Goal: Information Seeking & Learning: Learn about a topic

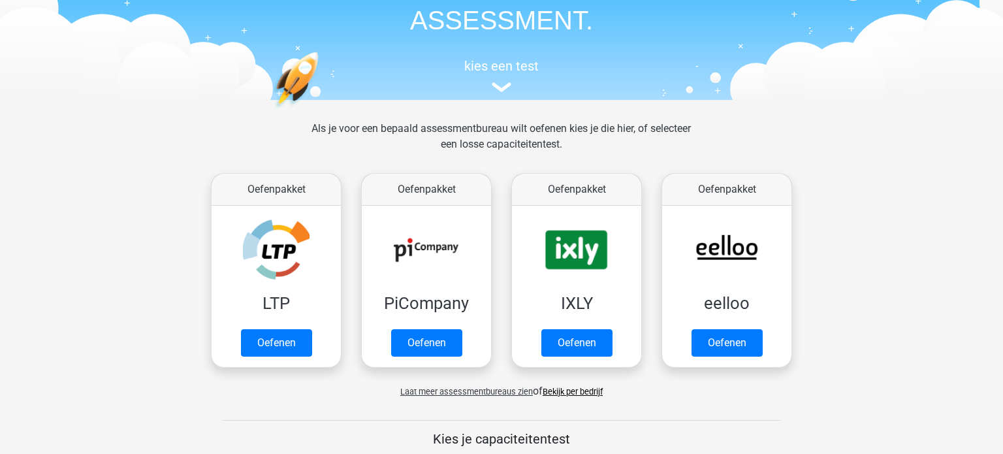
scroll to position [89, 0]
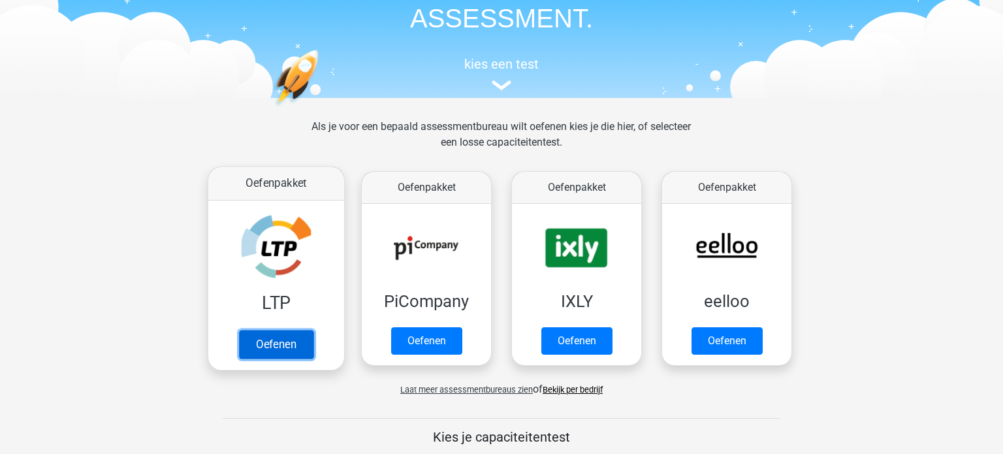
click at [289, 347] on link "Oefenen" at bounding box center [276, 344] width 74 height 29
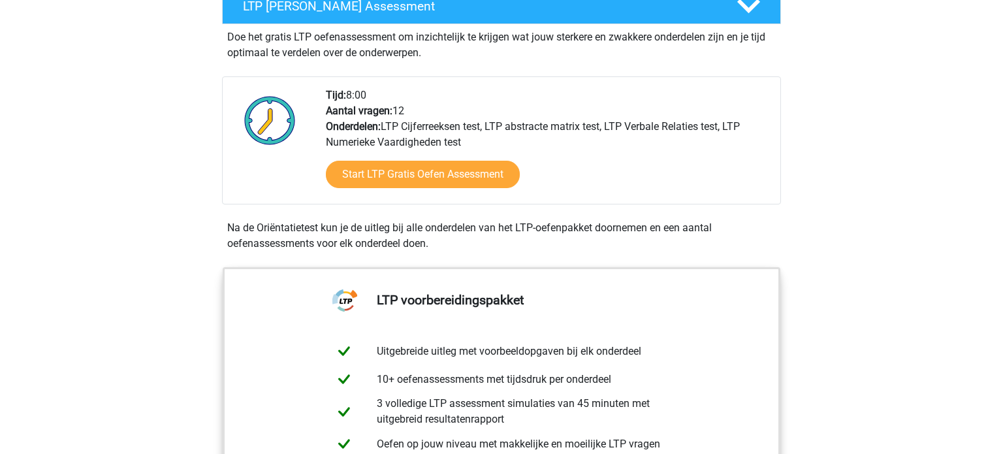
scroll to position [266, 0]
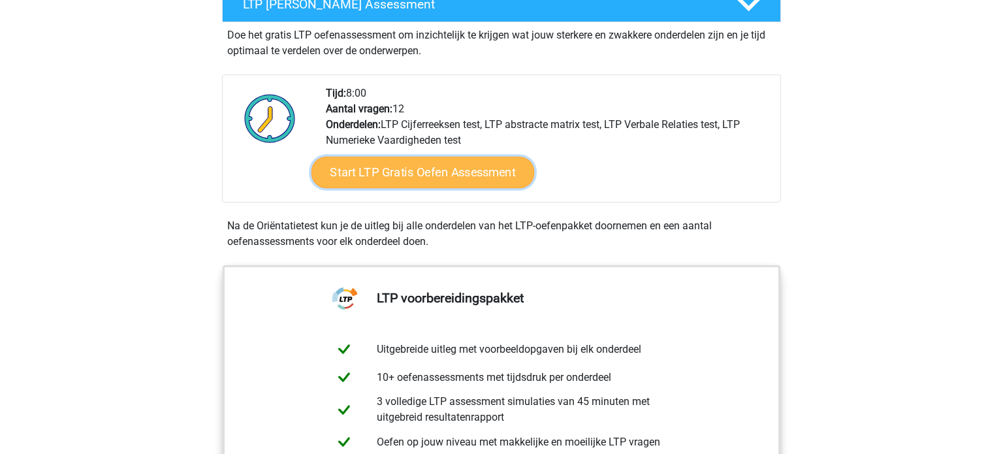
click at [457, 171] on link "Start LTP Gratis Oefen Assessment" at bounding box center [423, 172] width 223 height 31
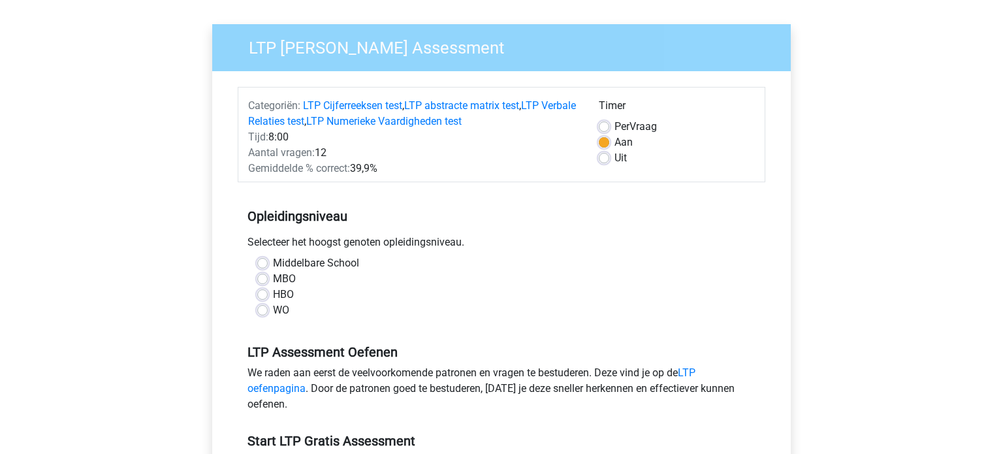
scroll to position [84, 0]
click at [273, 264] on label "Middelbare School" at bounding box center [316, 263] width 86 height 16
click at [263, 264] on input "Middelbare School" at bounding box center [262, 261] width 10 height 13
radio input "true"
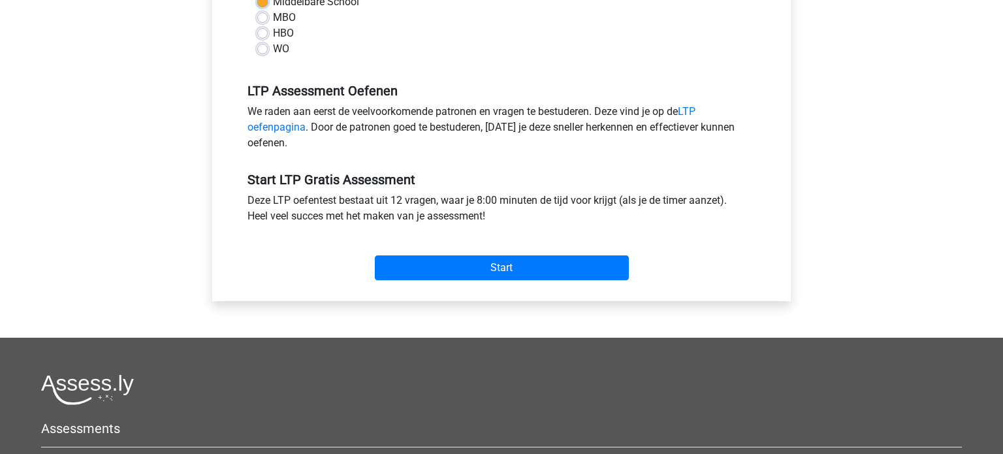
scroll to position [350, 0]
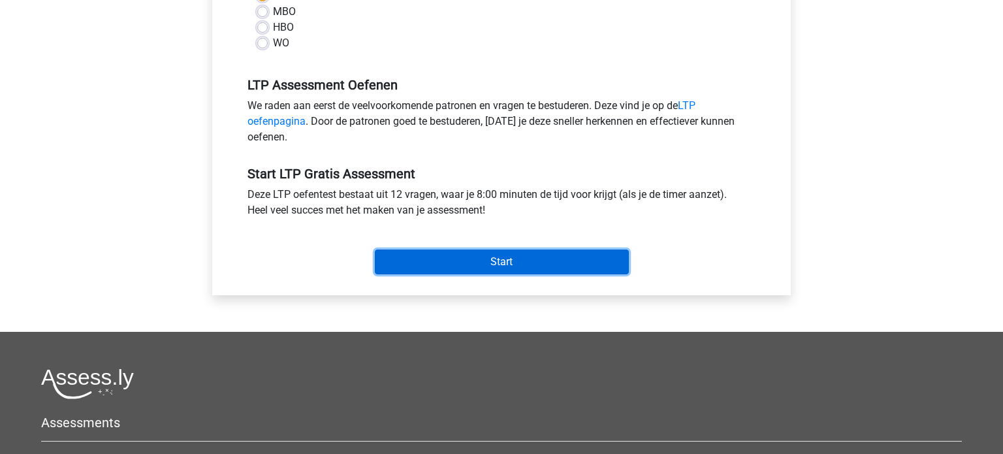
click at [500, 257] on input "Start" at bounding box center [502, 262] width 254 height 25
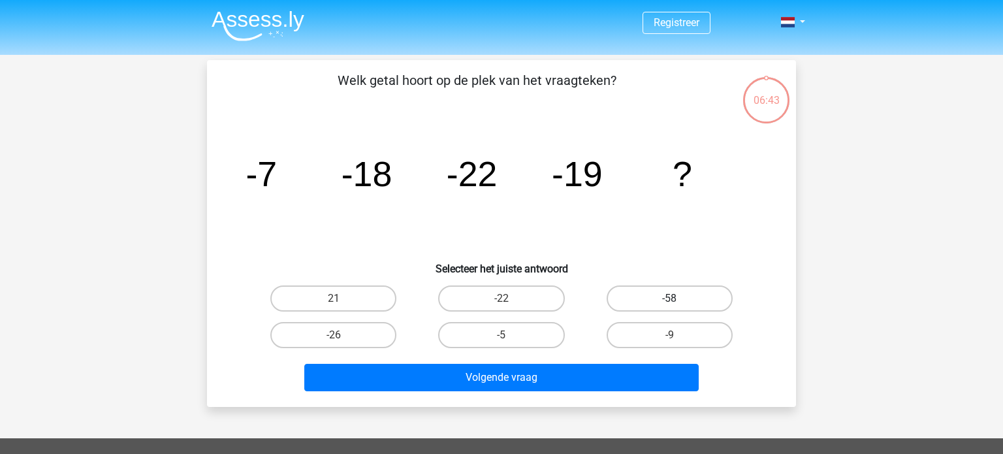
click at [645, 297] on label "-58" at bounding box center [670, 298] width 126 height 26
click at [669, 298] on input "-58" at bounding box center [673, 302] width 8 height 8
radio input "true"
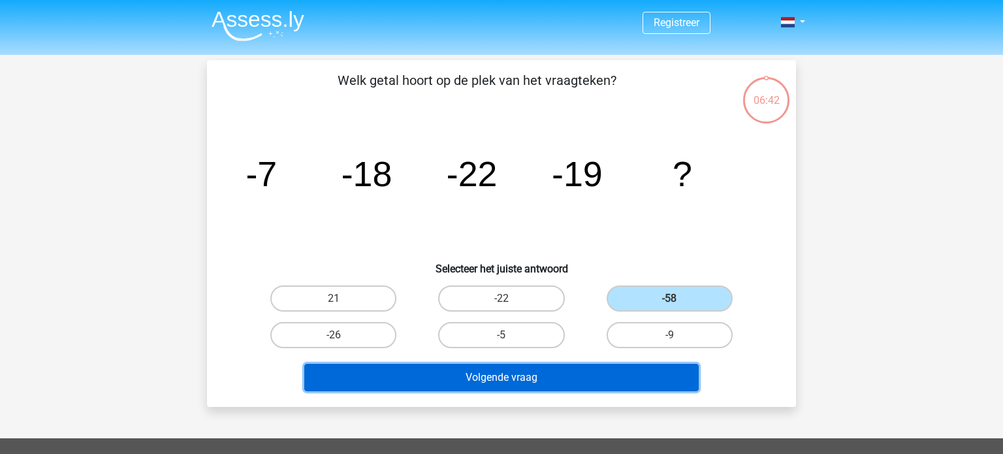
click at [511, 377] on button "Volgende vraag" at bounding box center [501, 377] width 395 height 27
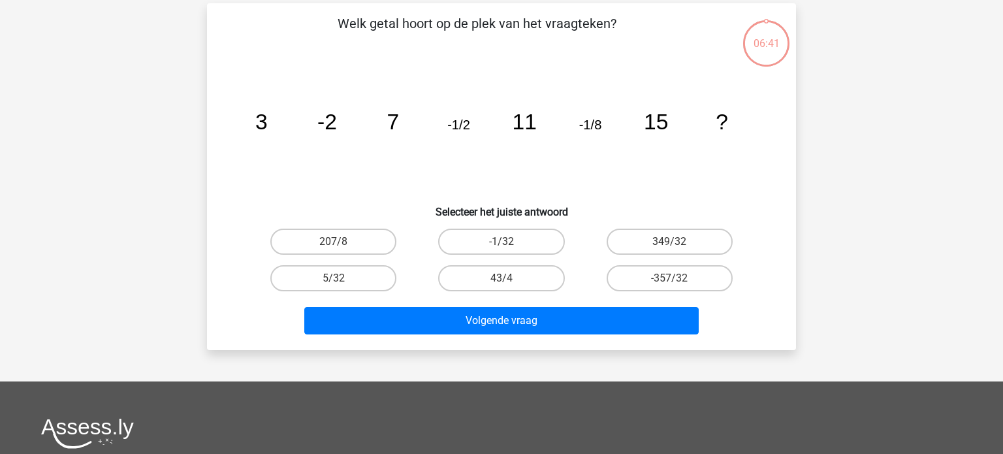
scroll to position [60, 0]
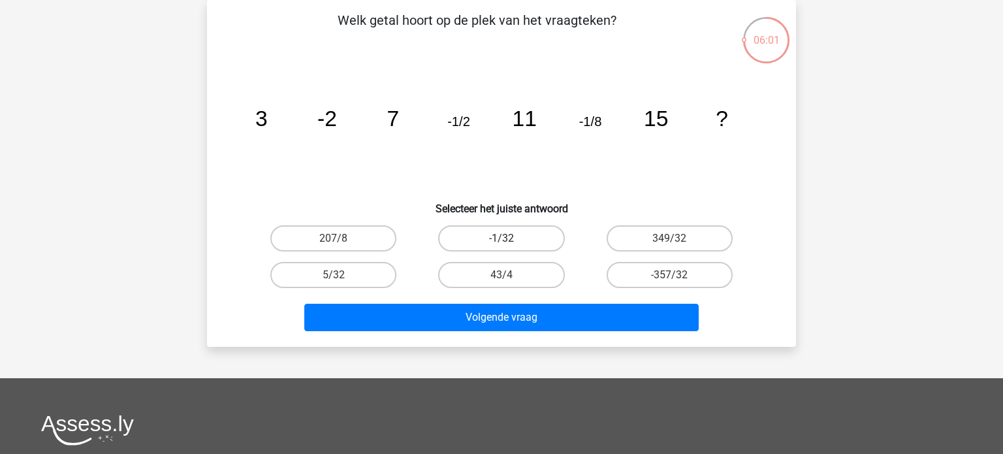
click at [527, 240] on label "-1/32" at bounding box center [501, 238] width 126 height 26
click at [510, 240] on input "-1/32" at bounding box center [506, 242] width 8 height 8
radio input "true"
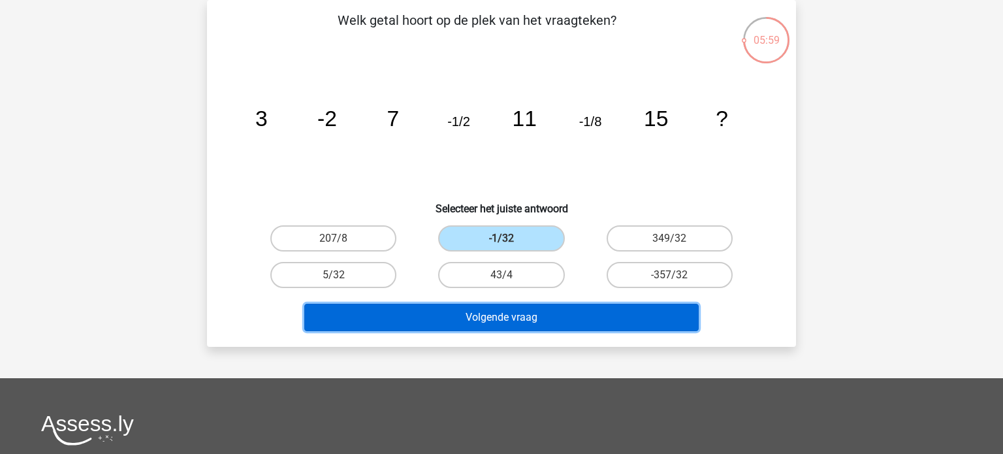
click at [515, 317] on button "Volgende vraag" at bounding box center [501, 317] width 395 height 27
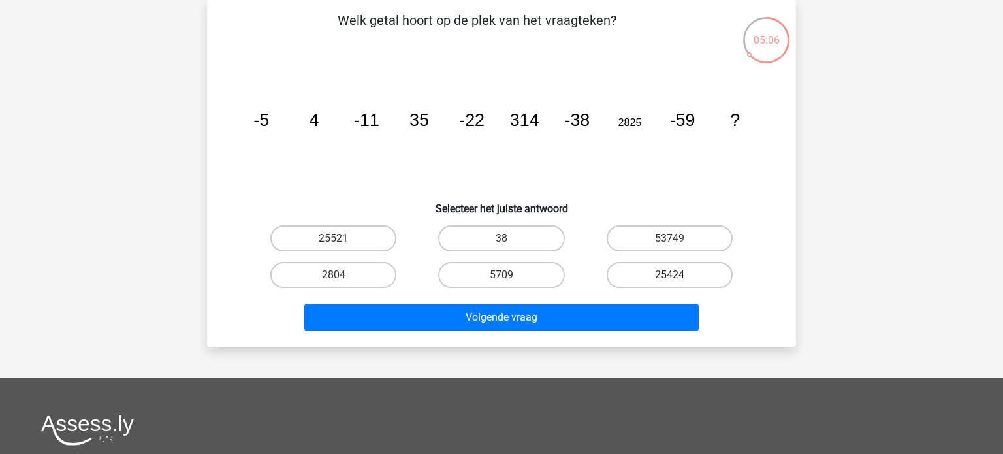
click at [645, 278] on label "25424" at bounding box center [670, 275] width 126 height 26
click at [669, 278] on input "25424" at bounding box center [673, 279] width 8 height 8
radio input "true"
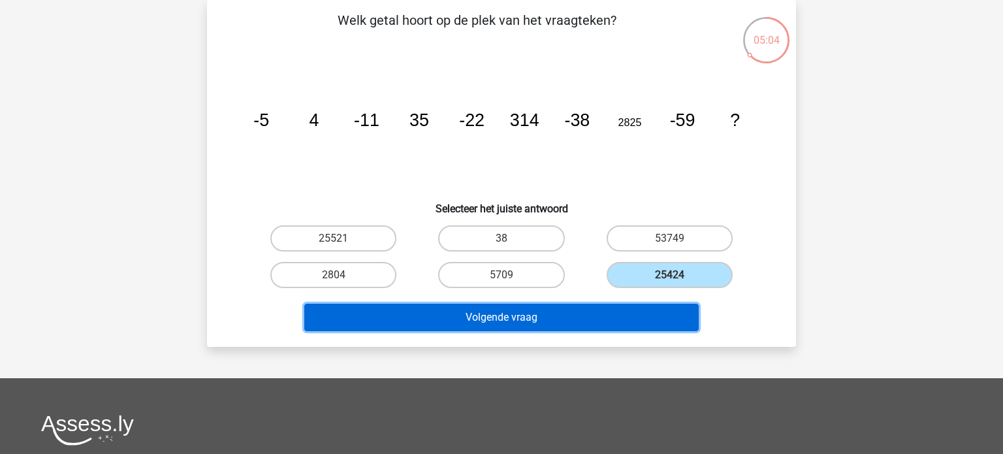
click at [574, 321] on button "Volgende vraag" at bounding box center [501, 317] width 395 height 27
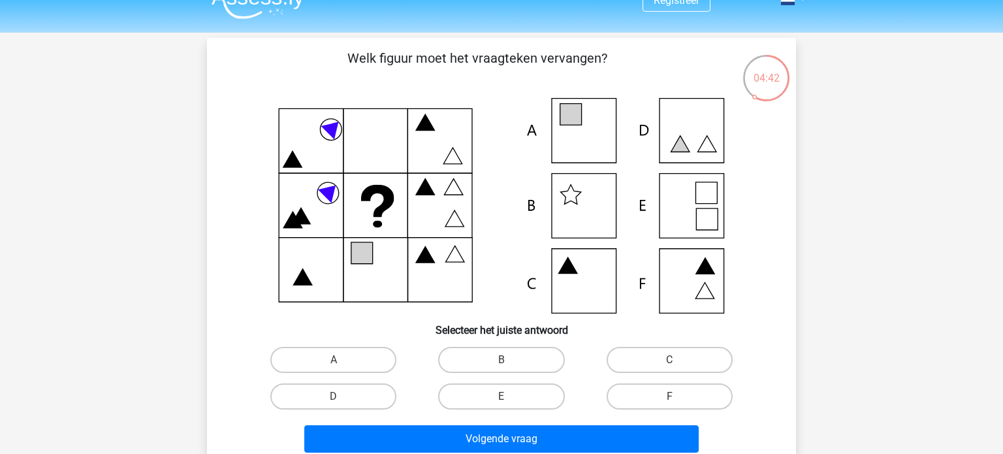
scroll to position [20, 0]
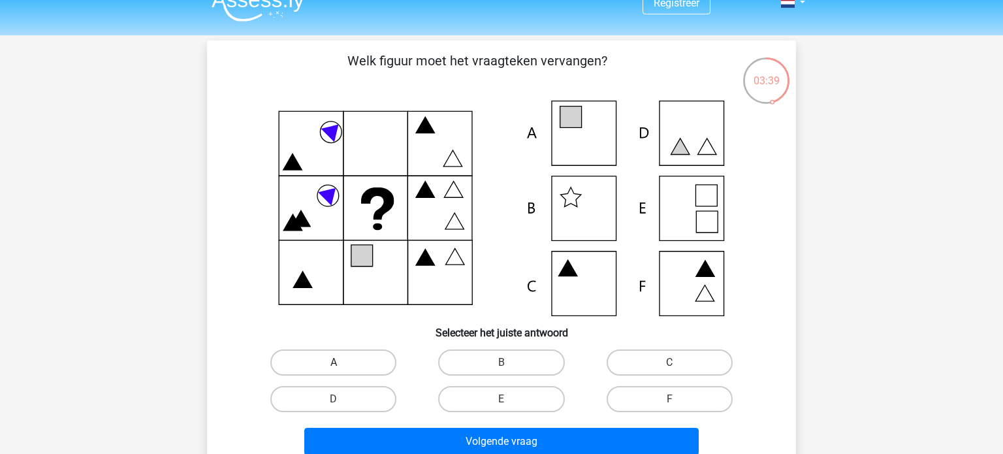
click at [356, 364] on label "A" at bounding box center [333, 362] width 126 height 26
click at [342, 364] on input "A" at bounding box center [338, 367] width 8 height 8
radio input "true"
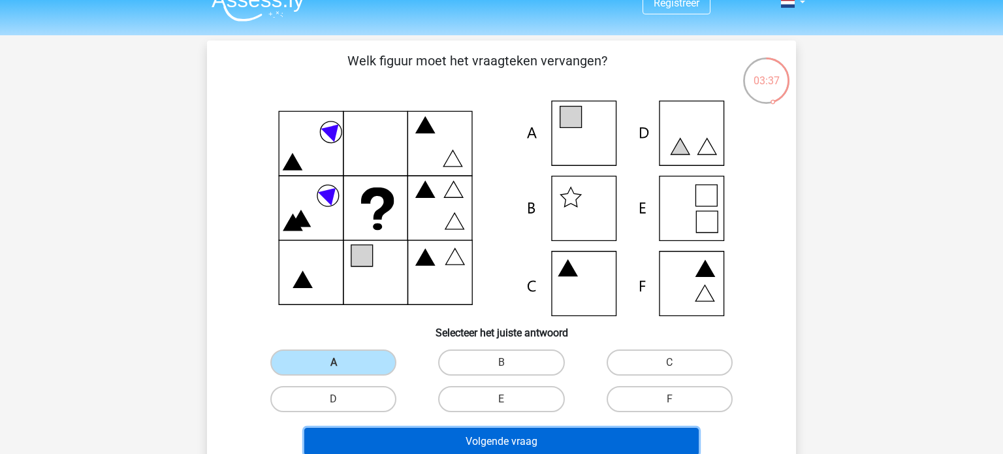
click at [462, 445] on button "Volgende vraag" at bounding box center [501, 441] width 395 height 27
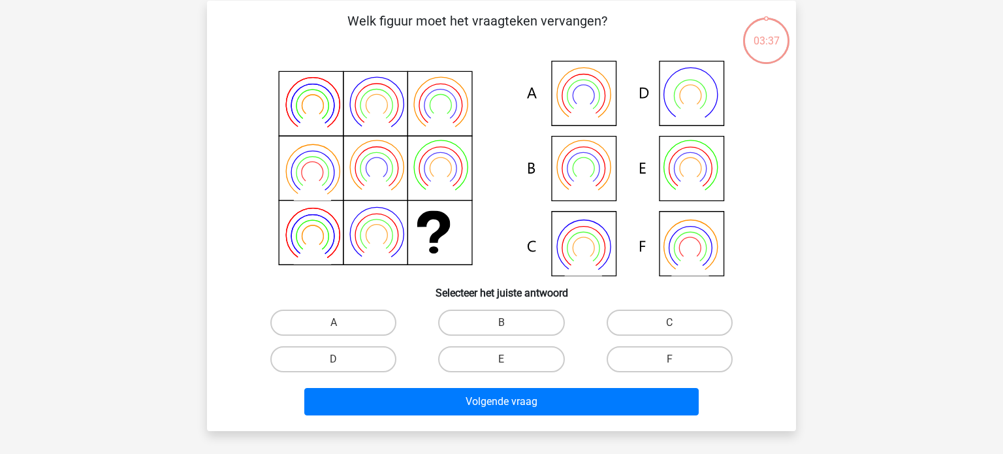
scroll to position [60, 0]
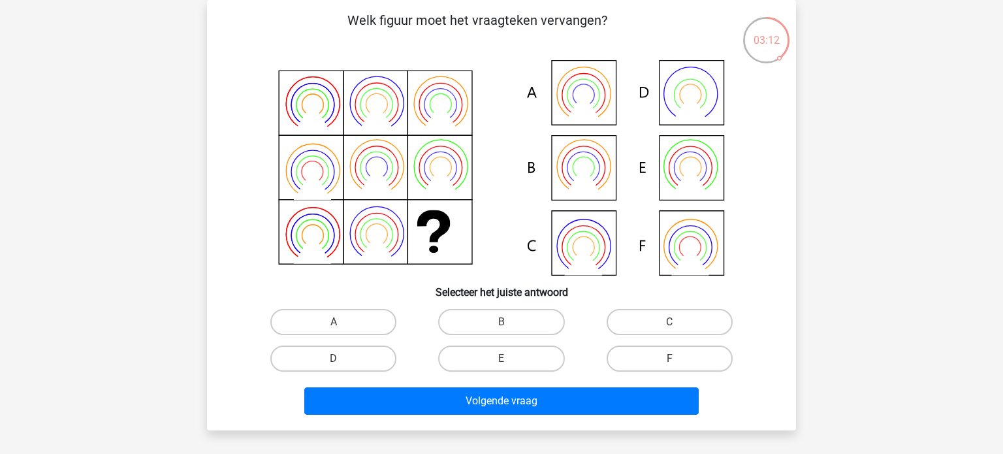
click at [571, 91] on icon at bounding box center [501, 168] width 526 height 216
click at [327, 323] on label "A" at bounding box center [333, 322] width 126 height 26
click at [334, 323] on input "A" at bounding box center [338, 326] width 8 height 8
radio input "true"
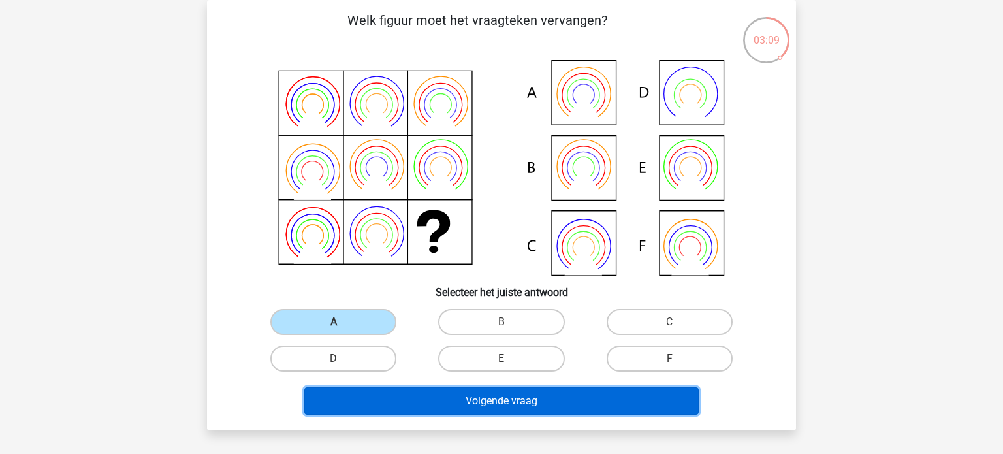
click at [495, 404] on button "Volgende vraag" at bounding box center [501, 400] width 395 height 27
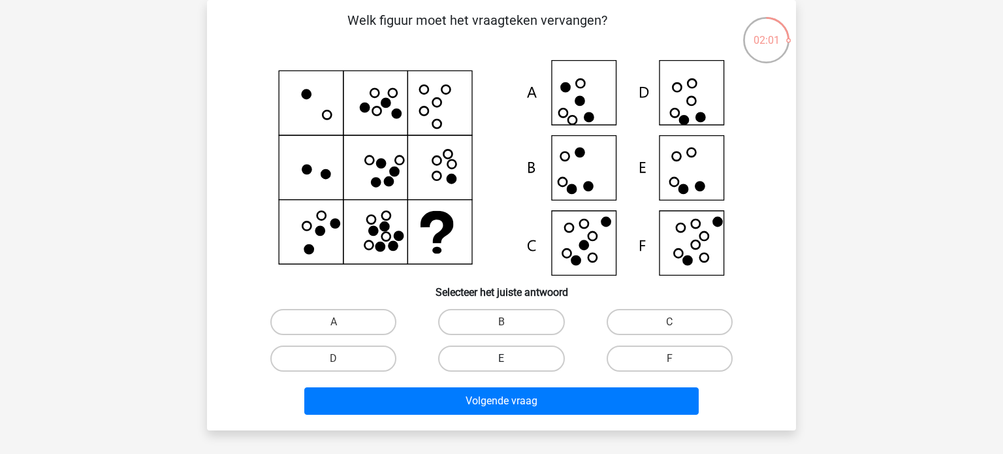
click at [498, 357] on label "E" at bounding box center [501, 359] width 126 height 26
click at [502, 359] on input "E" at bounding box center [506, 363] width 8 height 8
radio input "true"
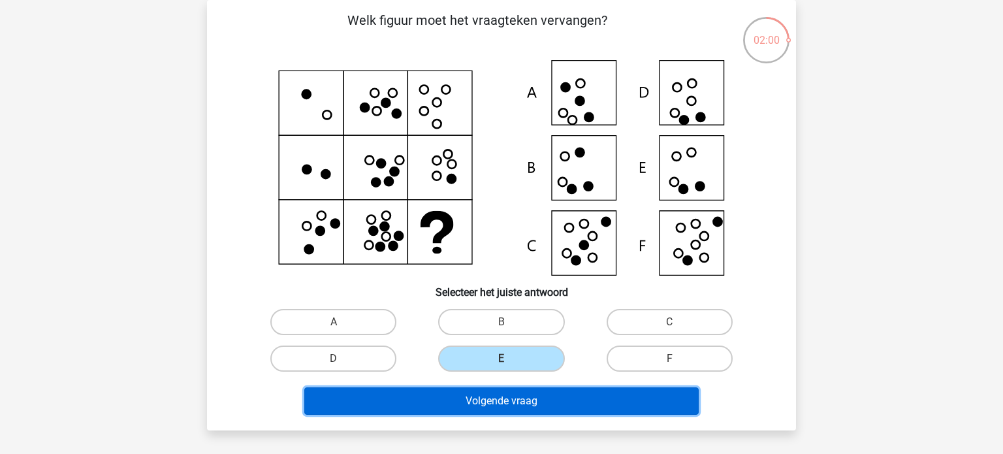
click at [519, 402] on button "Volgende vraag" at bounding box center [501, 400] width 395 height 27
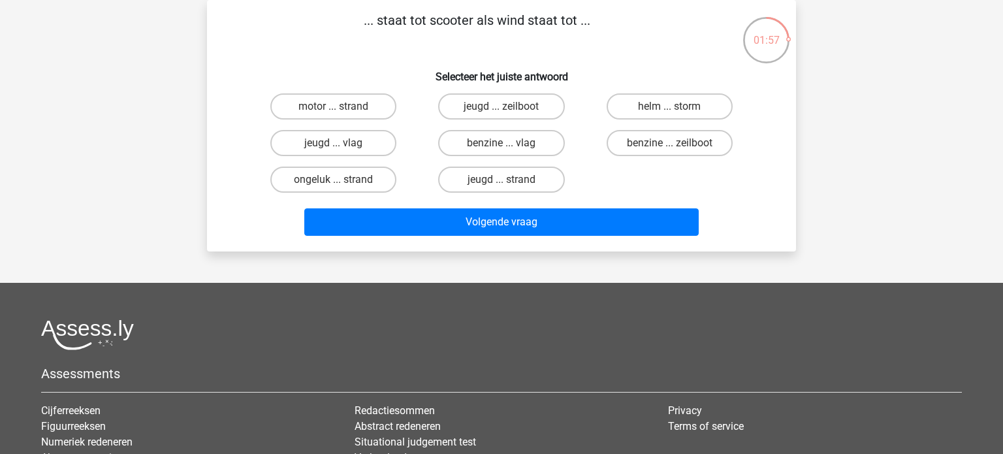
scroll to position [0, 0]
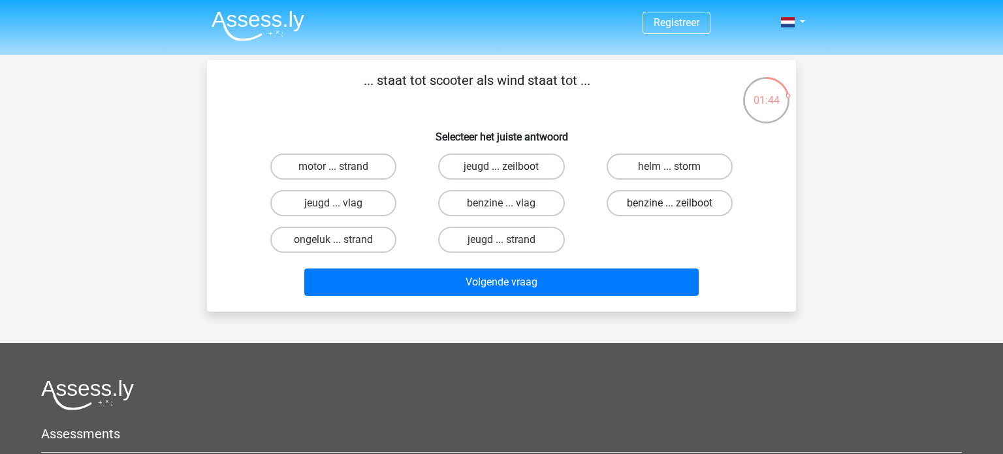
click at [639, 204] on label "benzine ... zeilboot" at bounding box center [670, 203] width 126 height 26
click at [669, 204] on input "benzine ... zeilboot" at bounding box center [673, 207] width 8 height 8
radio input "true"
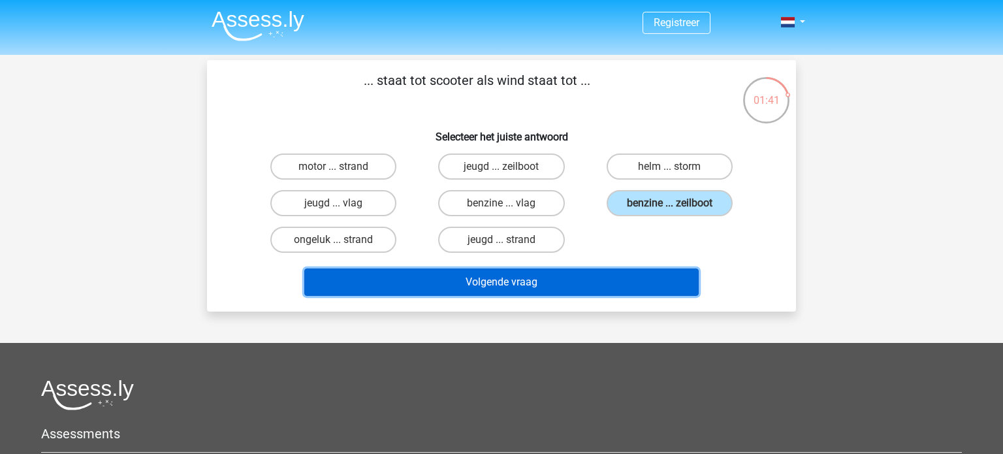
click at [549, 278] on button "Volgende vraag" at bounding box center [501, 281] width 395 height 27
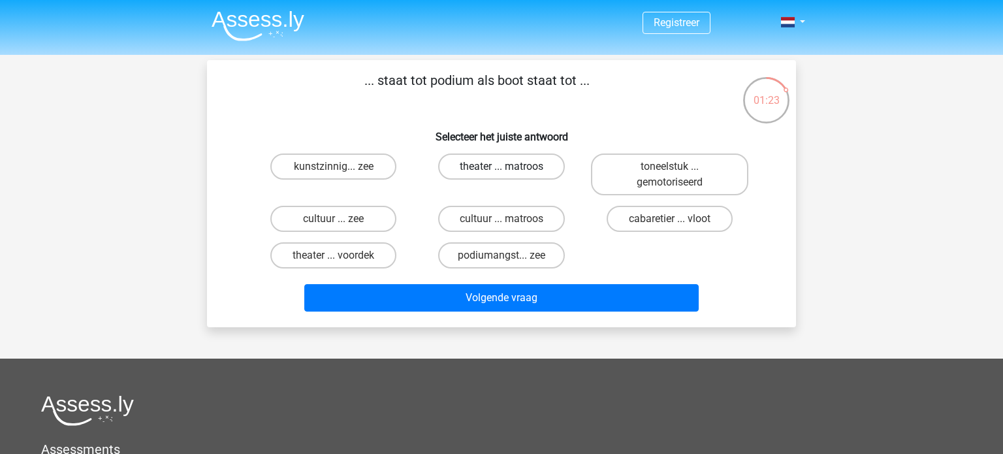
click at [475, 169] on label "theater ... matroos" at bounding box center [501, 166] width 126 height 26
click at [502, 169] on input "theater ... matroos" at bounding box center [506, 171] width 8 height 8
radio input "true"
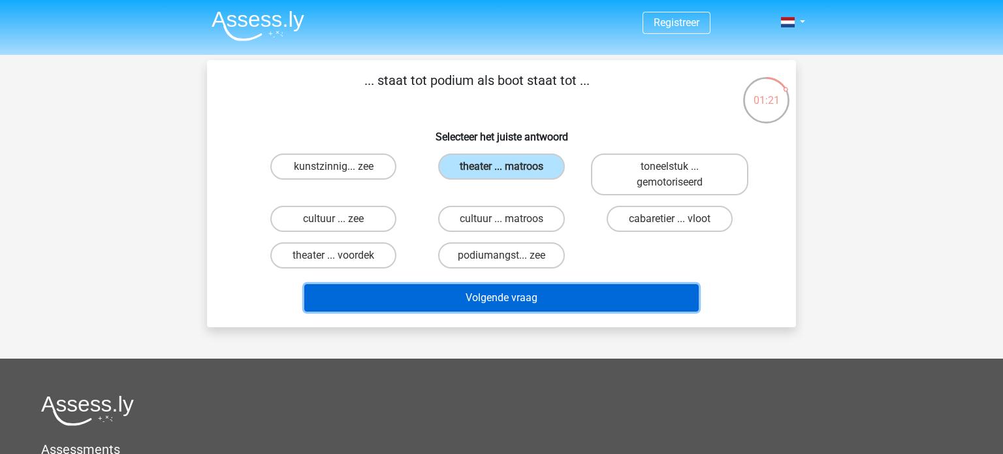
click at [496, 295] on button "Volgende vraag" at bounding box center [501, 297] width 395 height 27
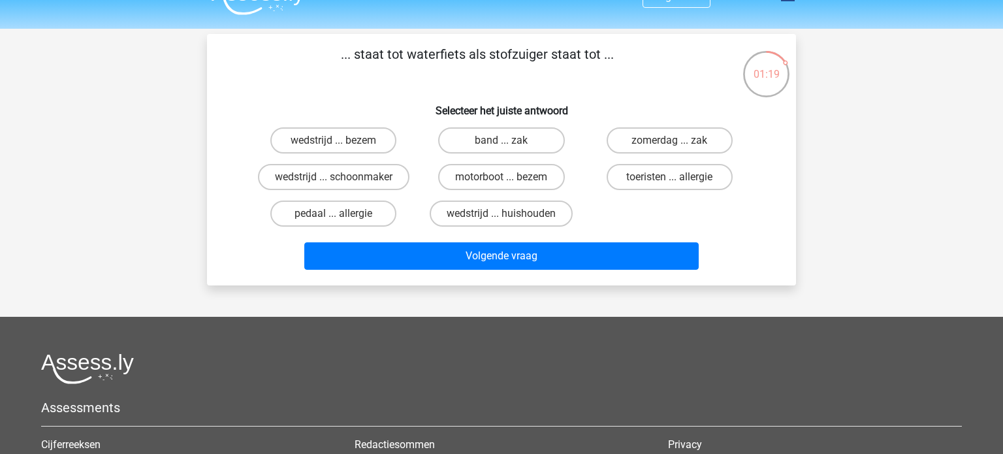
scroll to position [23, 0]
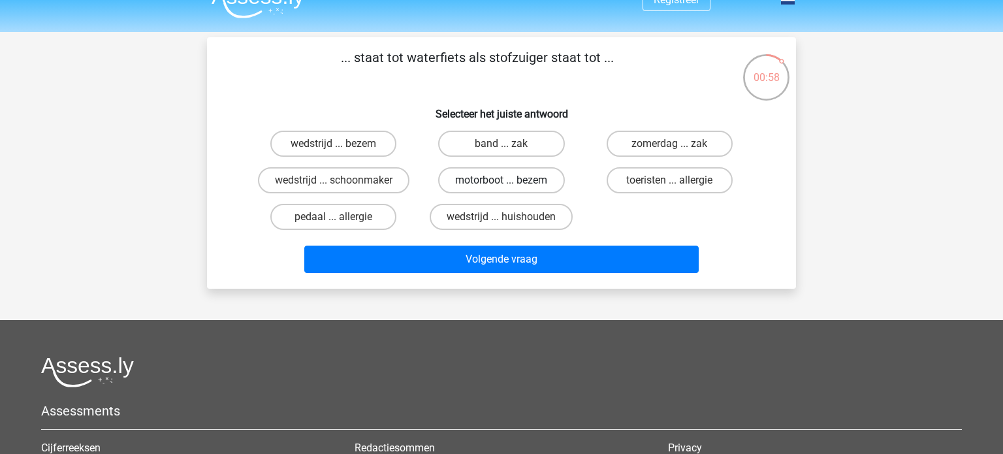
click at [500, 180] on label "motorboot ... bezem" at bounding box center [501, 180] width 126 height 26
click at [502, 180] on input "motorboot ... bezem" at bounding box center [506, 184] width 8 height 8
radio input "true"
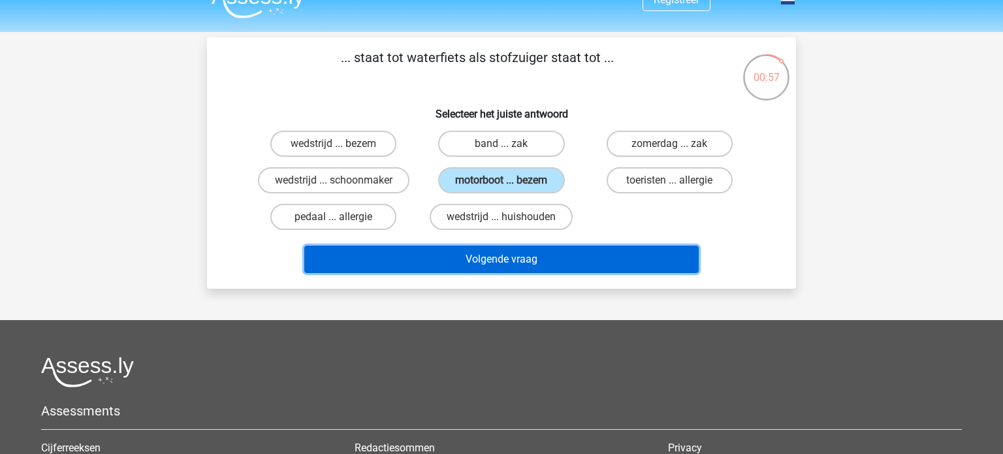
click at [505, 260] on button "Volgende vraag" at bounding box center [501, 259] width 395 height 27
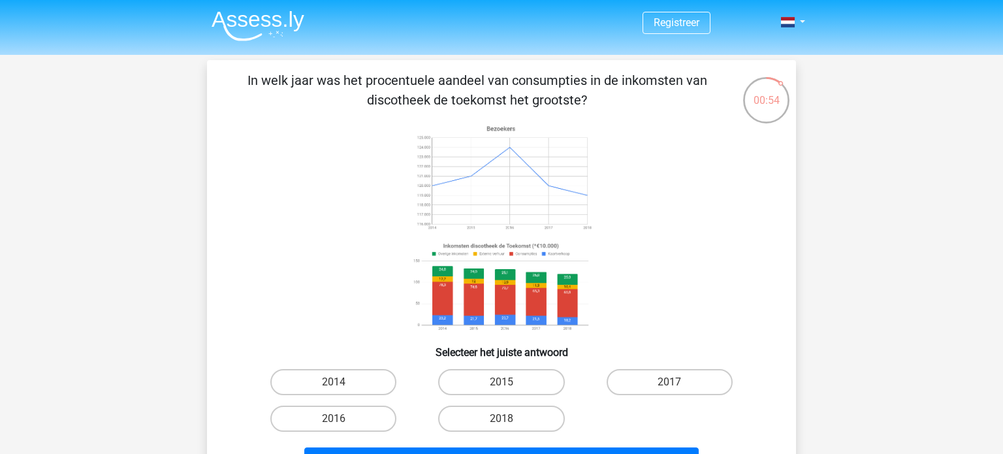
scroll to position [0, 0]
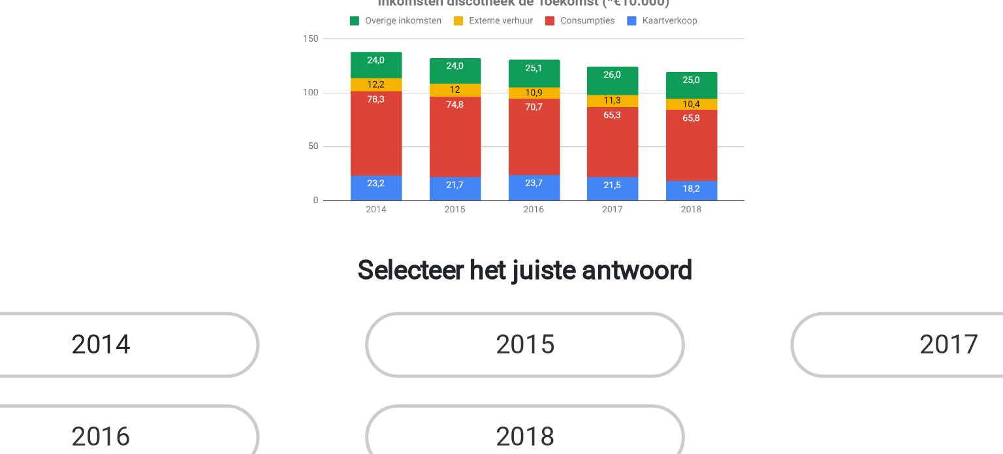
click at [362, 379] on label "2014" at bounding box center [333, 382] width 126 height 26
click at [342, 382] on input "2014" at bounding box center [338, 386] width 8 height 8
radio input "true"
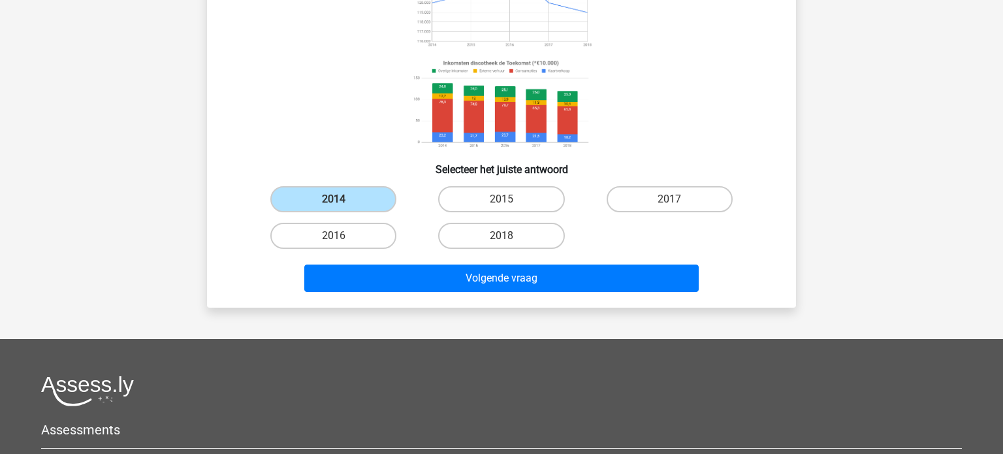
scroll to position [191, 0]
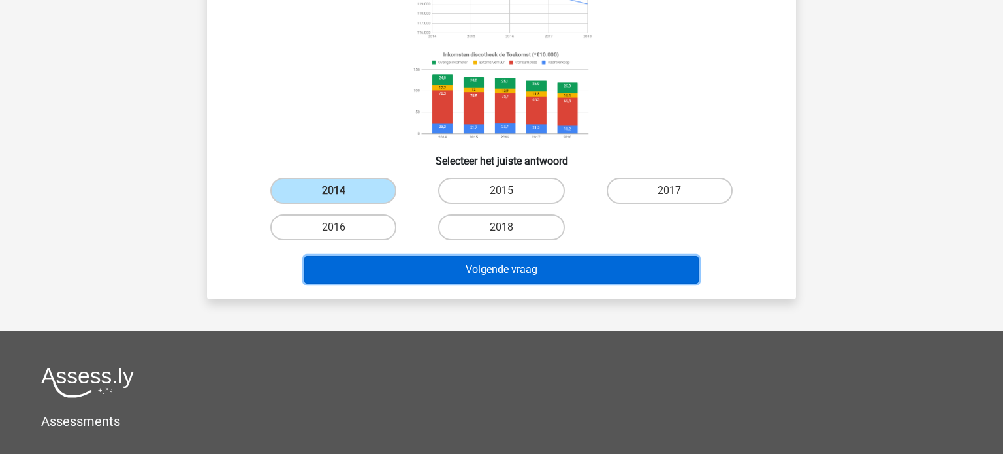
click at [403, 266] on button "Volgende vraag" at bounding box center [501, 269] width 395 height 27
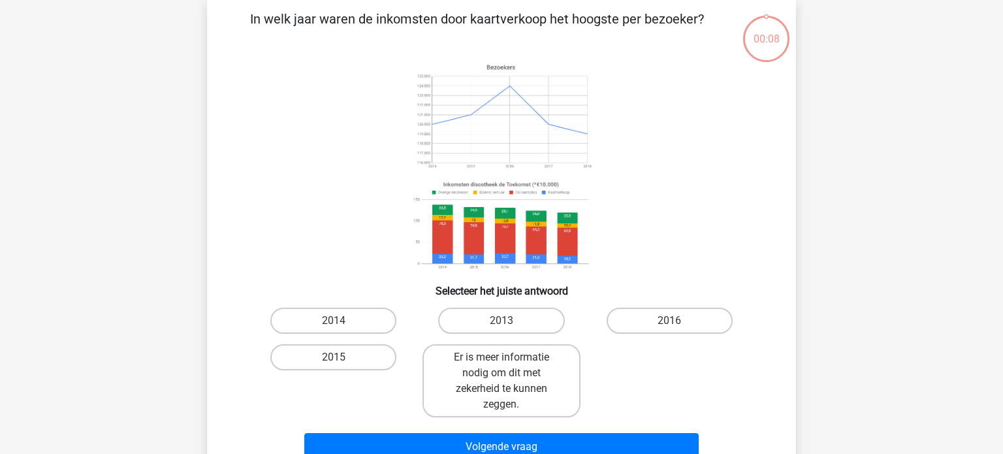
scroll to position [60, 0]
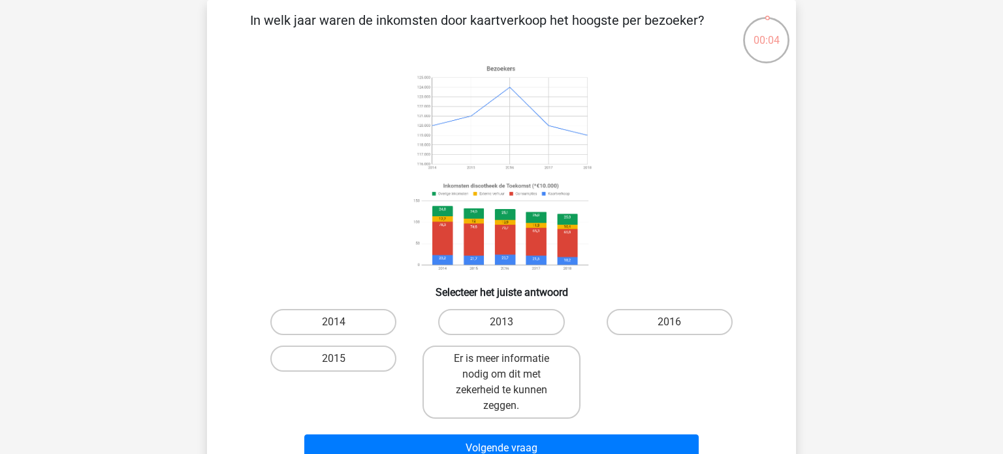
click at [334, 324] on input "2014" at bounding box center [338, 326] width 8 height 8
radio input "true"
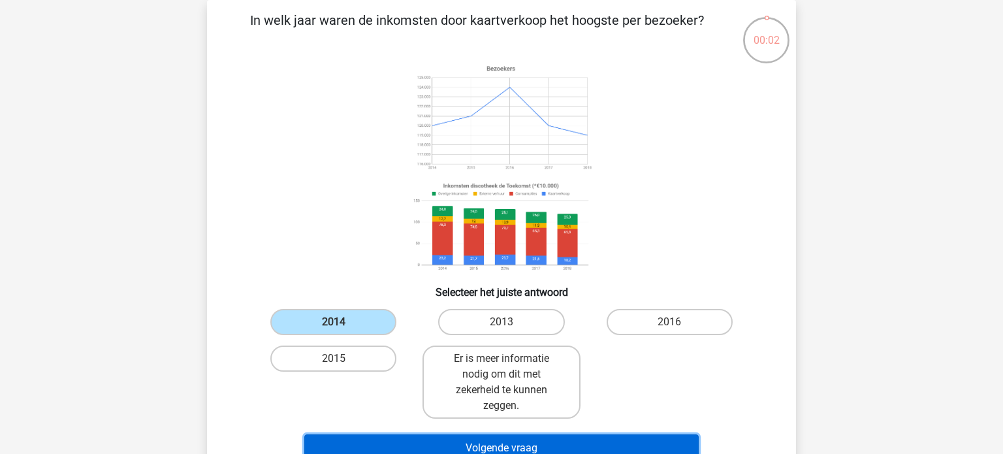
click at [417, 443] on button "Volgende vraag" at bounding box center [501, 447] width 395 height 27
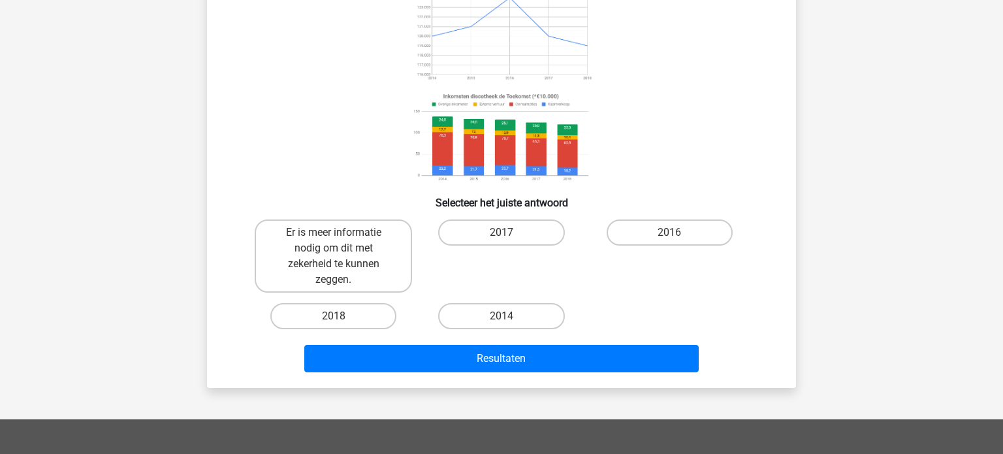
scroll to position [187, 0]
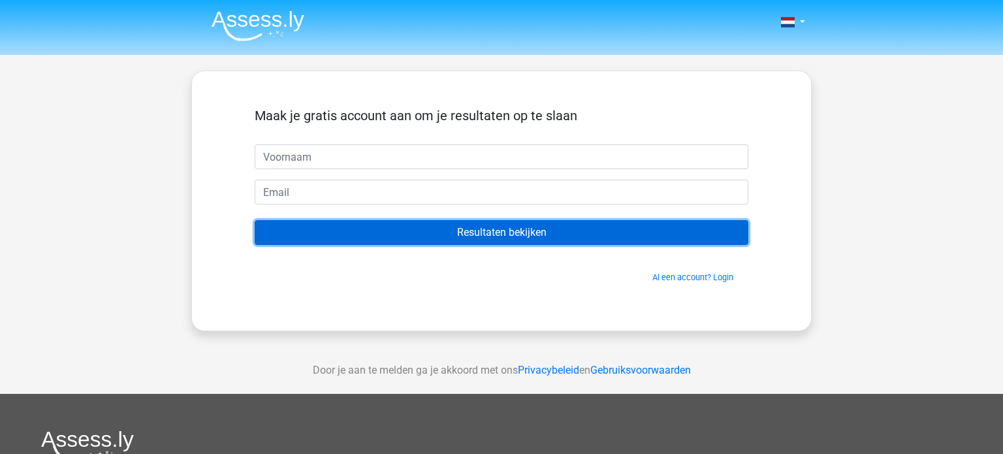
click at [516, 236] on input "Resultaten bekijken" at bounding box center [502, 232] width 494 height 25
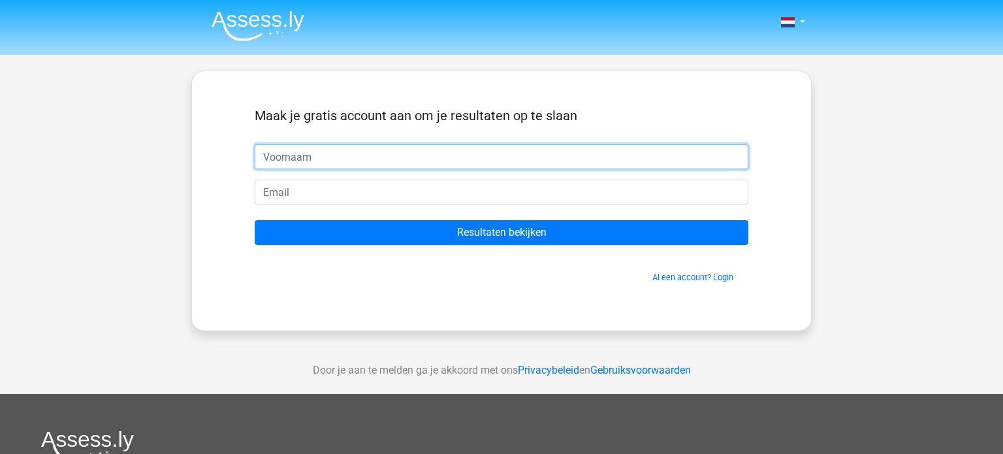
click at [415, 163] on input "text" at bounding box center [502, 156] width 494 height 25
type input "nee"
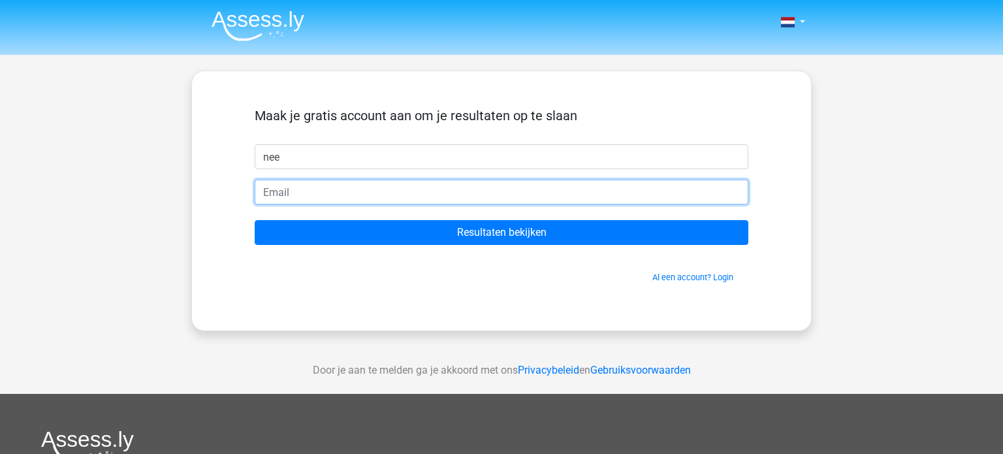
click at [421, 199] on input "email" at bounding box center [502, 192] width 494 height 25
type input "i"
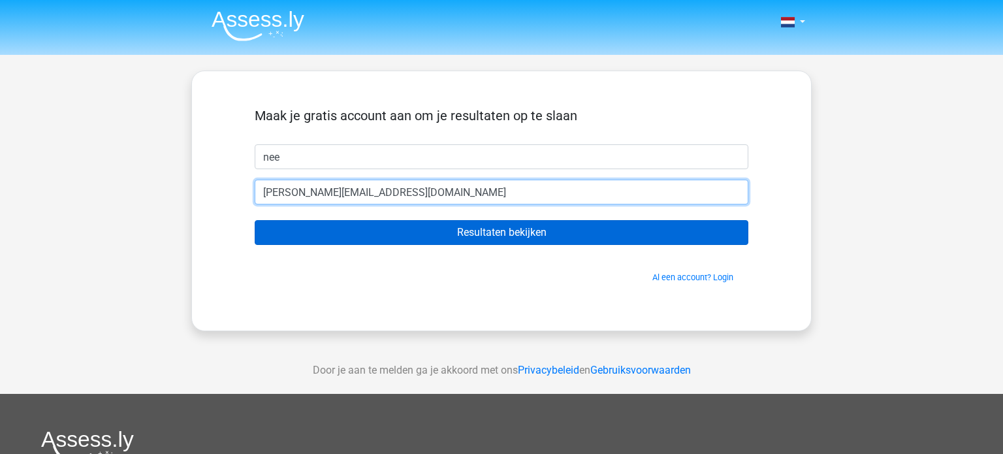
type input "[PERSON_NAME][EMAIL_ADDRESS][DOMAIN_NAME]"
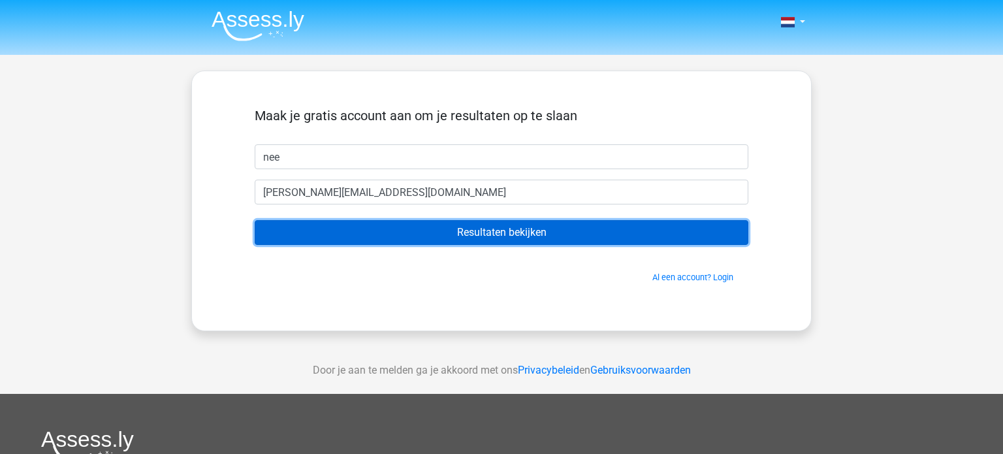
click at [489, 236] on input "Resultaten bekijken" at bounding box center [502, 232] width 494 height 25
